Goal: Information Seeking & Learning: Learn about a topic

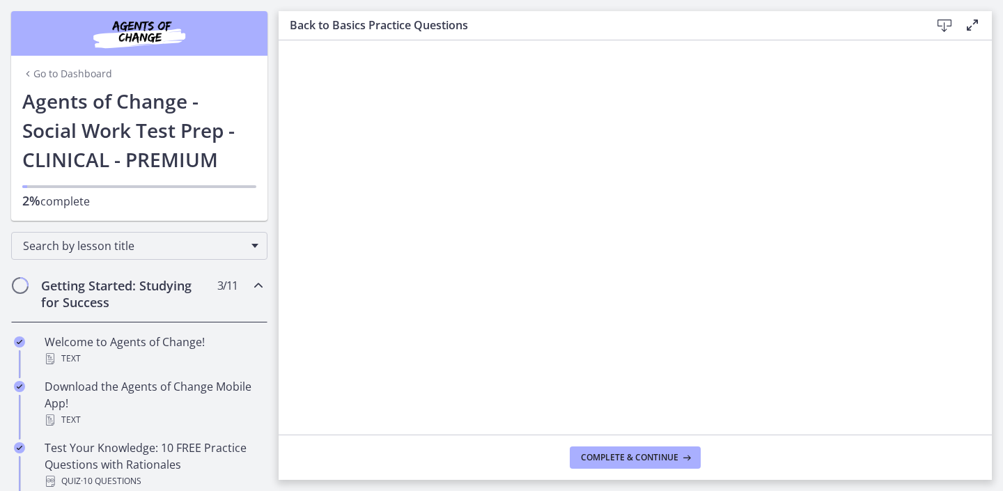
scroll to position [192, 0]
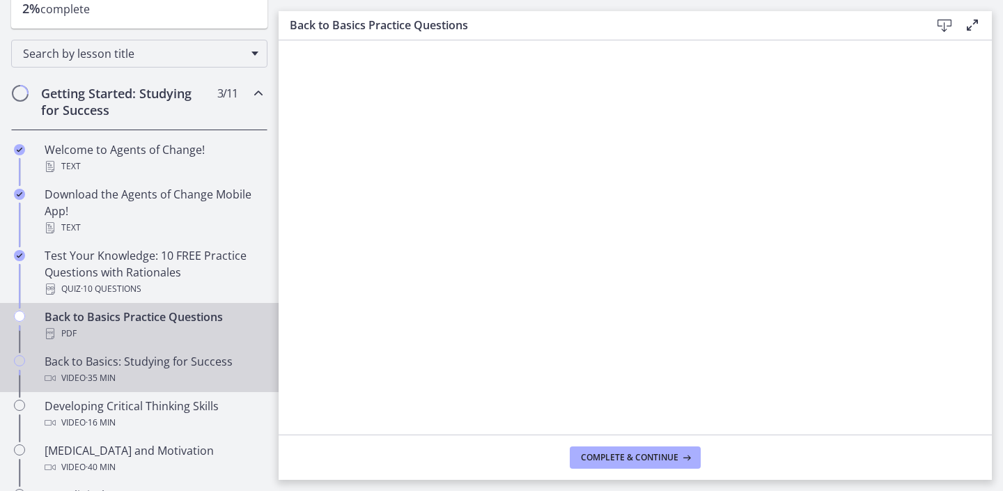
click at [146, 372] on div "Video · 35 min" at bounding box center [153, 378] width 217 height 17
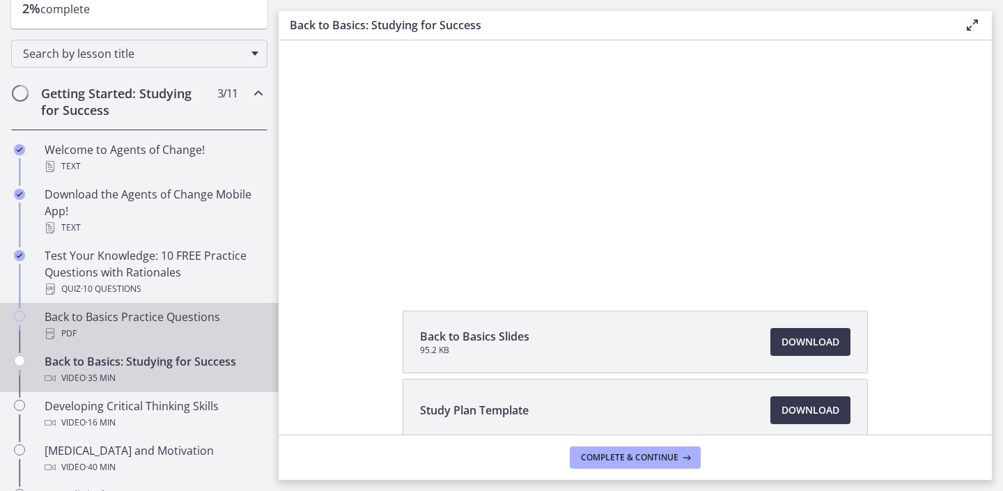
scroll to position [76, 0]
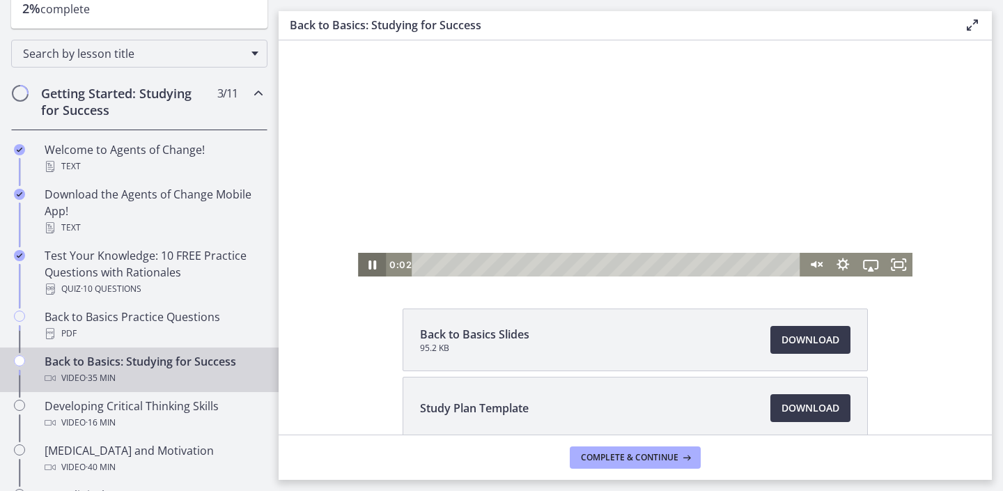
click at [368, 265] on icon "Pause" at bounding box center [372, 265] width 28 height 24
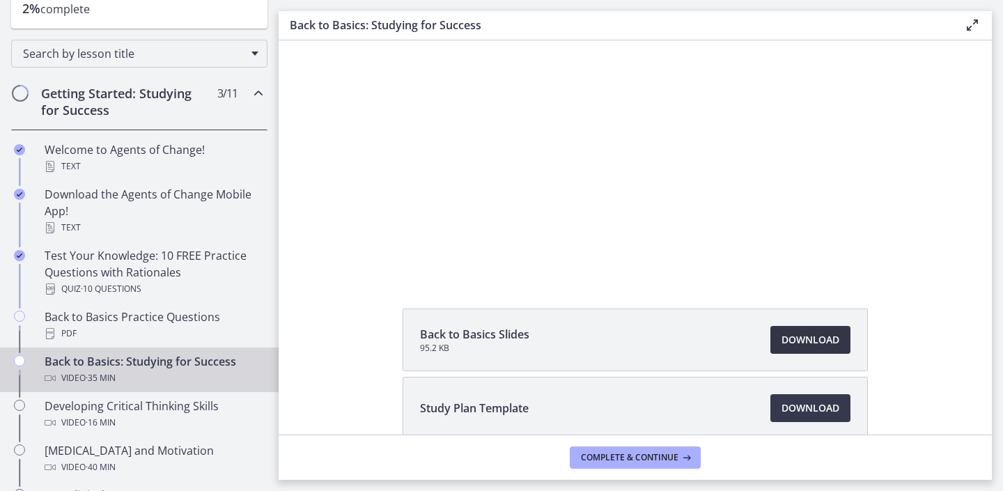
click at [812, 348] on link "Download Opens in a new window" at bounding box center [810, 340] width 80 height 28
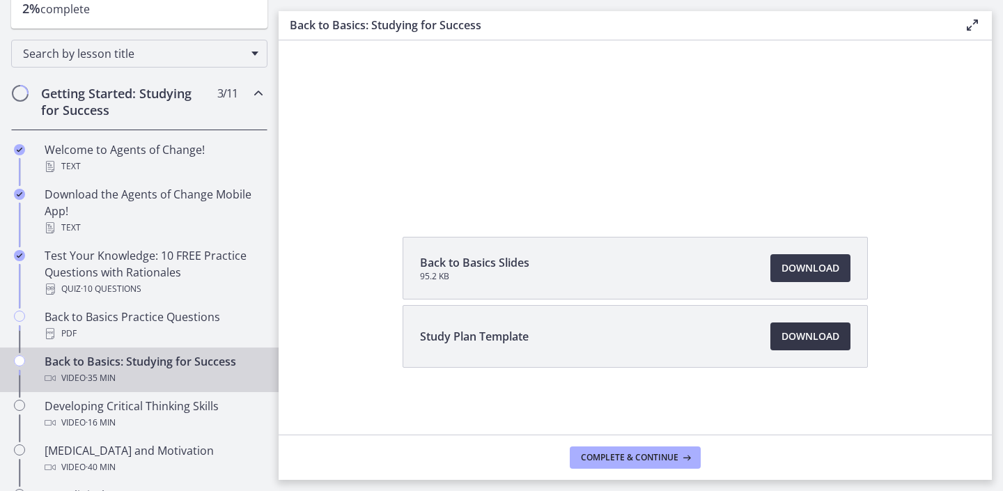
scroll to position [148, 0]
click at [827, 324] on link "Download Opens in a new window" at bounding box center [810, 336] width 80 height 28
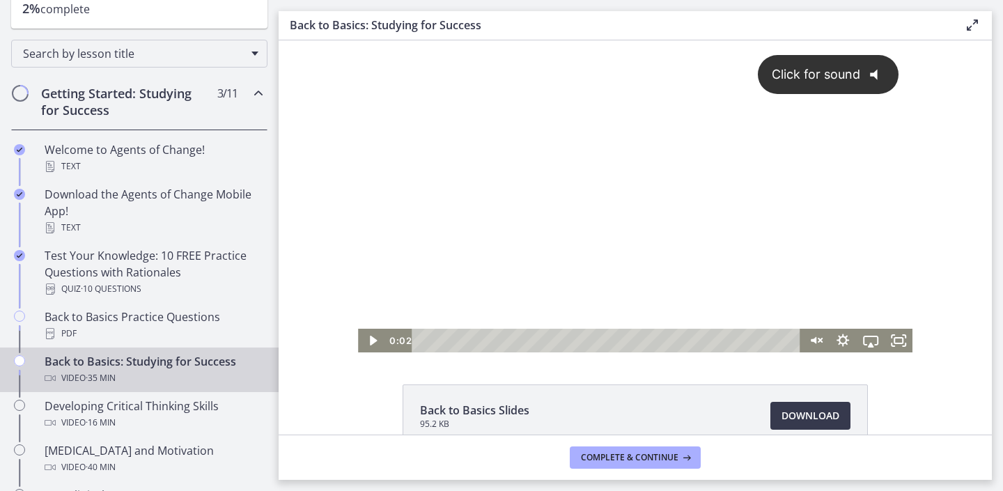
scroll to position [0, 0]
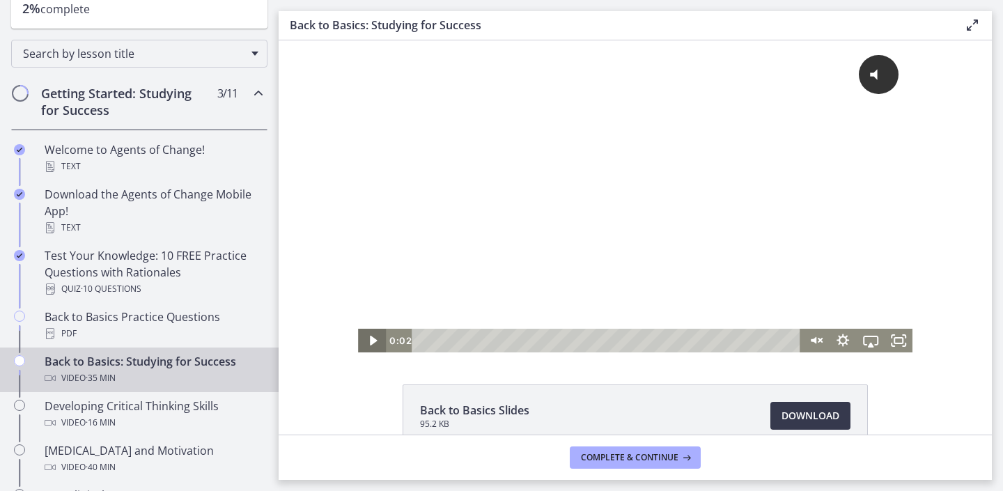
click at [382, 331] on icon "Play Video" at bounding box center [373, 341] width 28 height 24
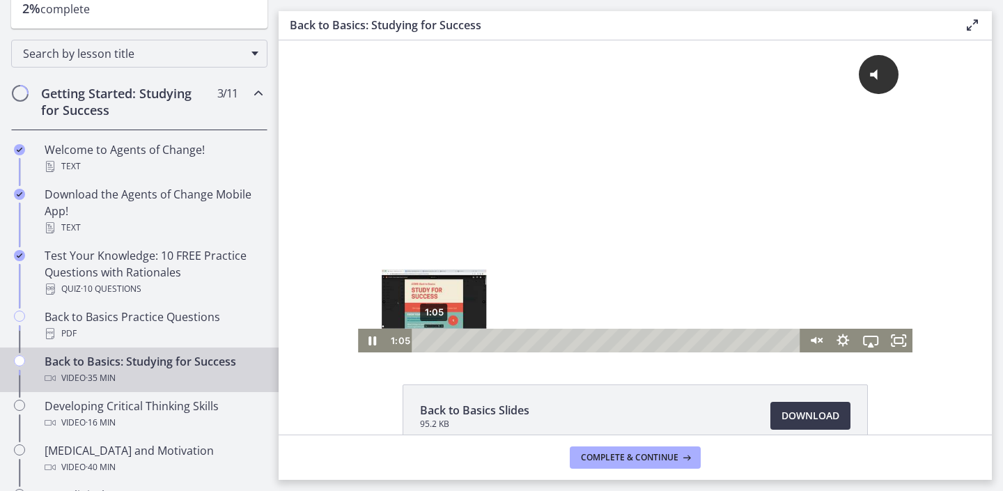
drag, startPoint x: 426, startPoint y: 341, endPoint x: 434, endPoint y: 340, distance: 7.7
click at [434, 340] on div "Playbar" at bounding box center [434, 340] width 8 height 8
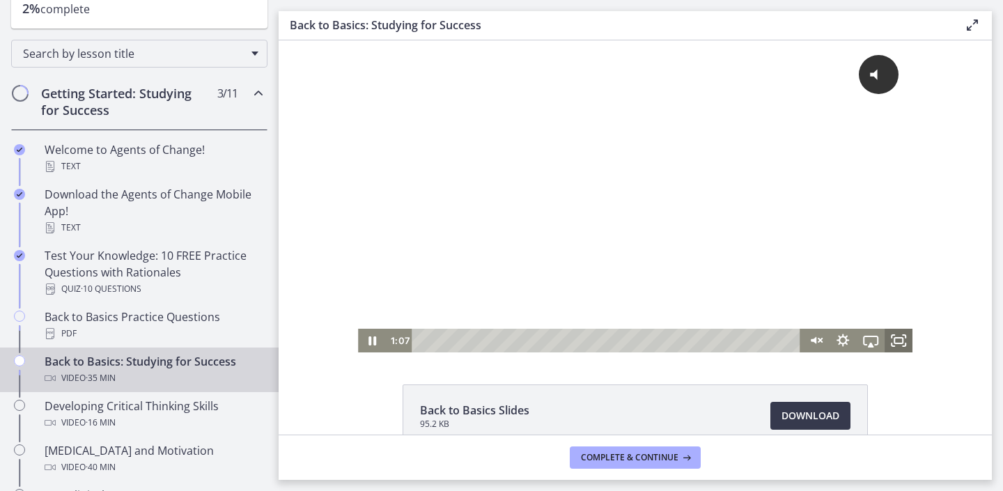
click at [900, 339] on icon "Fullscreen" at bounding box center [898, 341] width 28 height 24
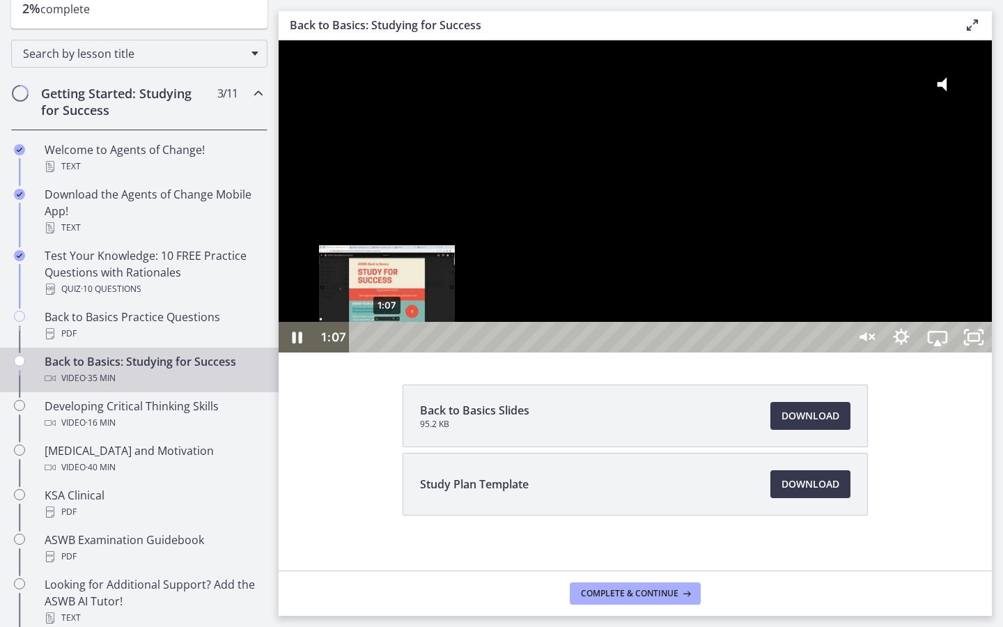
drag, startPoint x: 393, startPoint y: 651, endPoint x: 384, endPoint y: 651, distance: 9.1
click at [384, 343] on div "Playbar" at bounding box center [387, 337] width 10 height 10
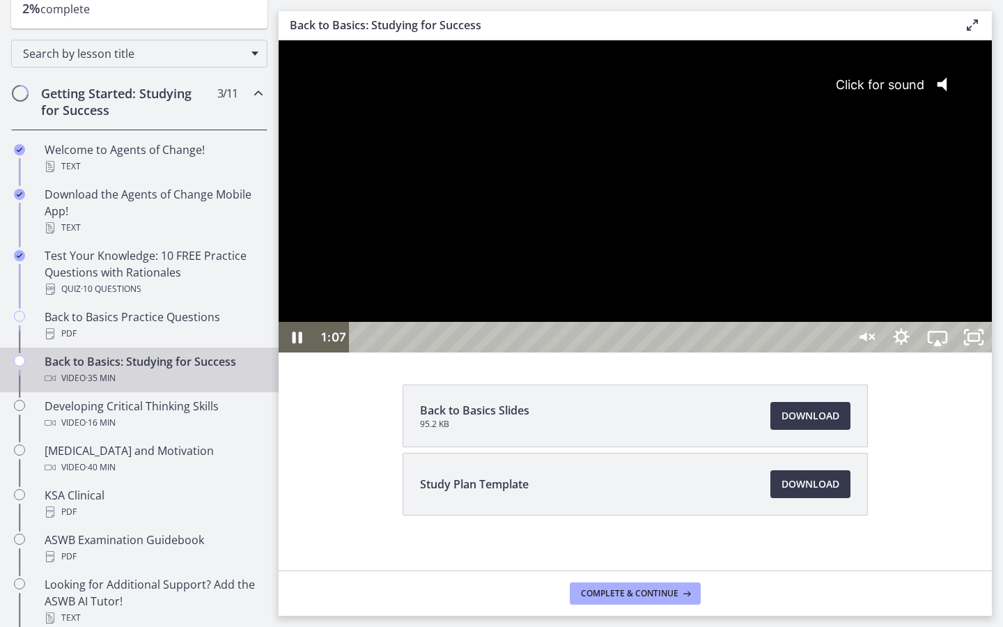
click at [611, 322] on div "Click for sound @keyframes VOLUME_SMALL_WAVE_FLASH { 0% { opacity: 0; } 33% { o…" at bounding box center [635, 180] width 713 height 281
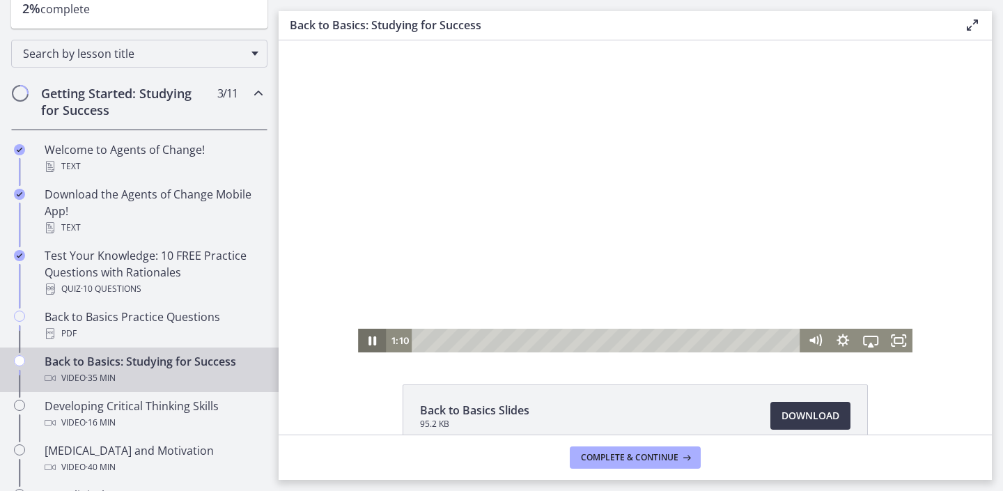
click at [370, 340] on icon "Pause" at bounding box center [372, 340] width 8 height 9
